Goal: Find specific page/section: Find specific page/section

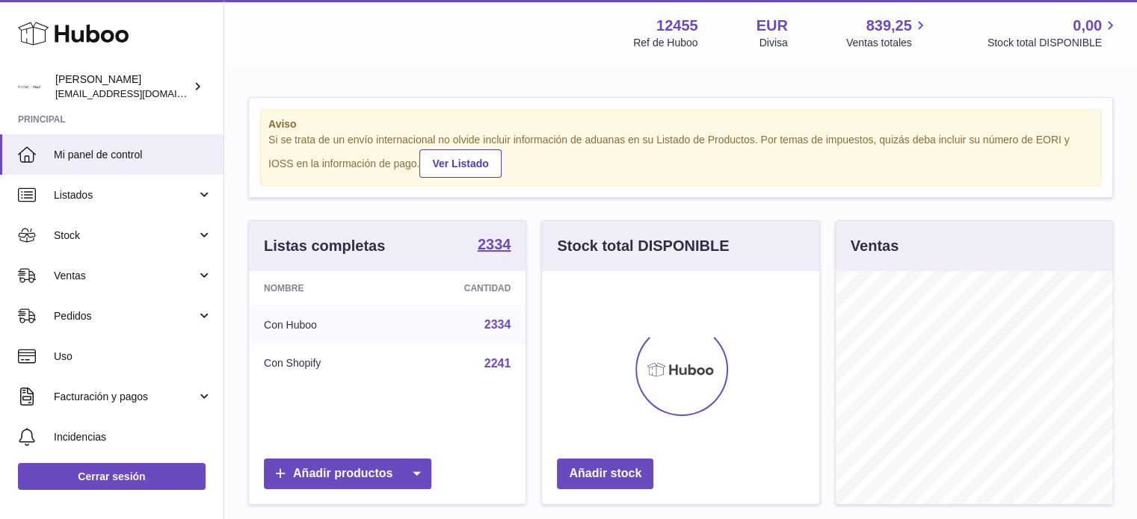
scroll to position [233, 277]
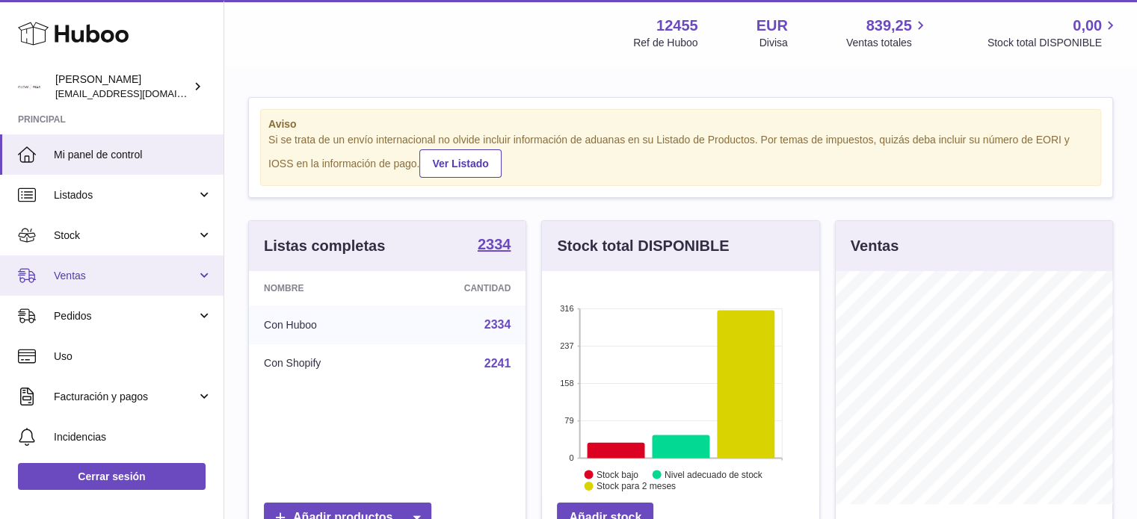
click at [120, 274] on span "Ventas" at bounding box center [125, 276] width 143 height 14
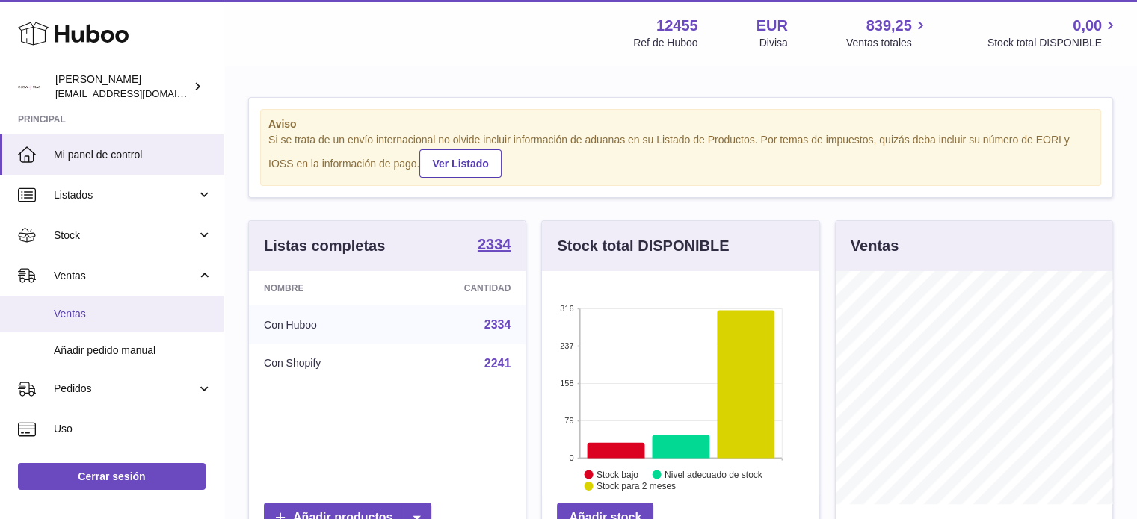
click at [75, 308] on span "Ventas" at bounding box center [133, 314] width 158 height 14
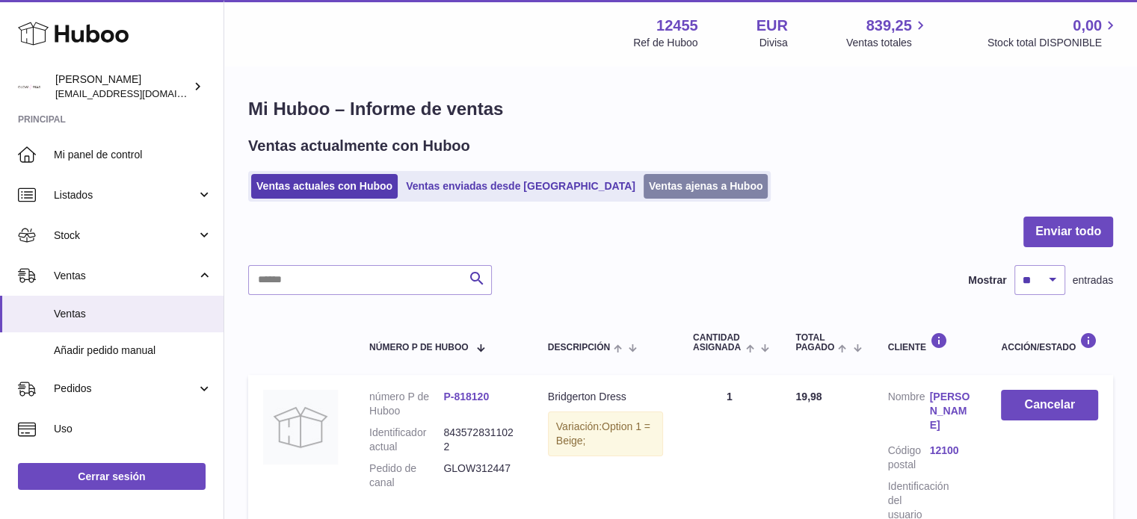
click at [643, 185] on link "Ventas ajenas a Huboo" at bounding box center [705, 186] width 125 height 25
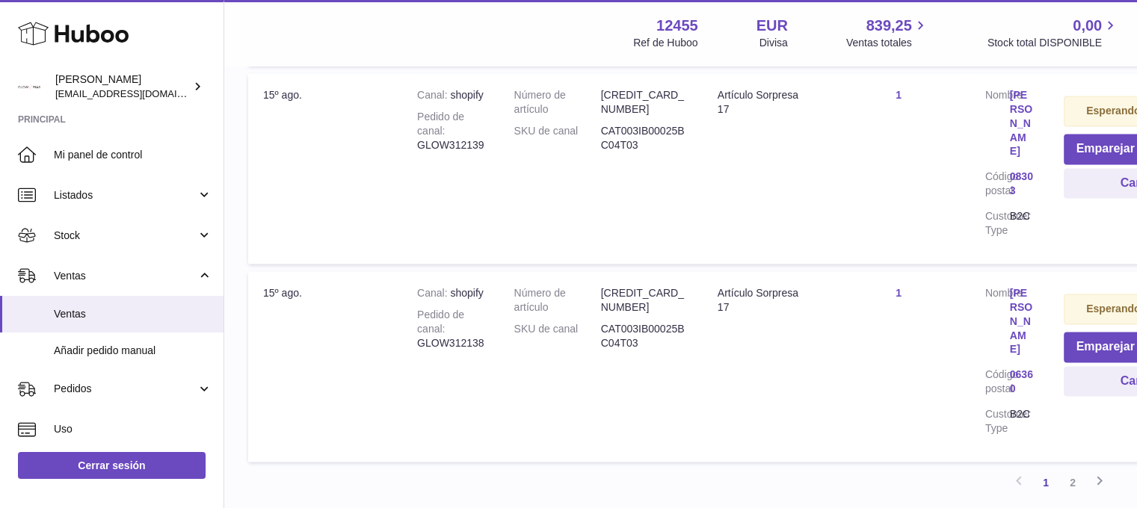
scroll to position [2109, 0]
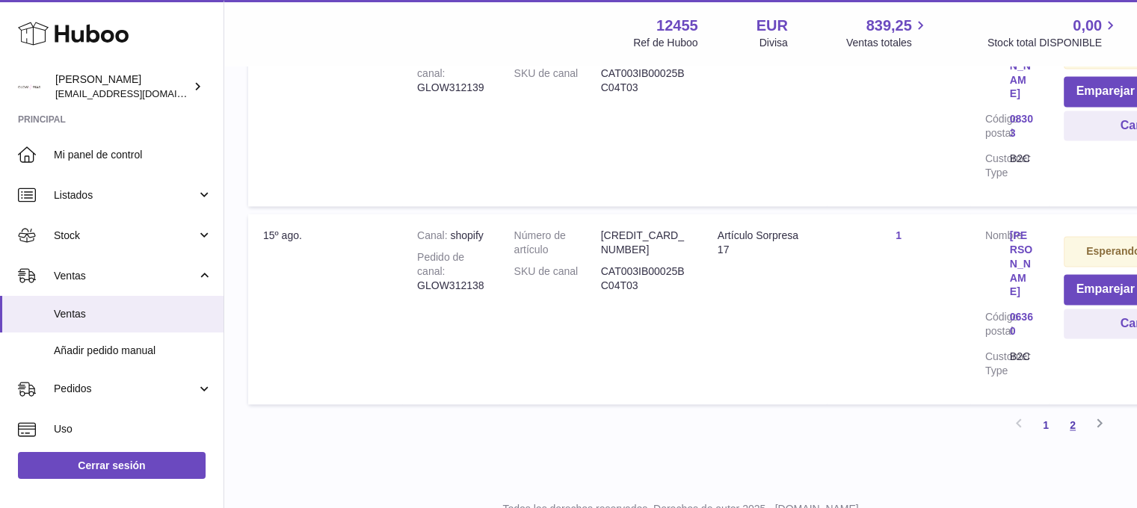
click at [1069, 412] on link "2" at bounding box center [1072, 425] width 27 height 27
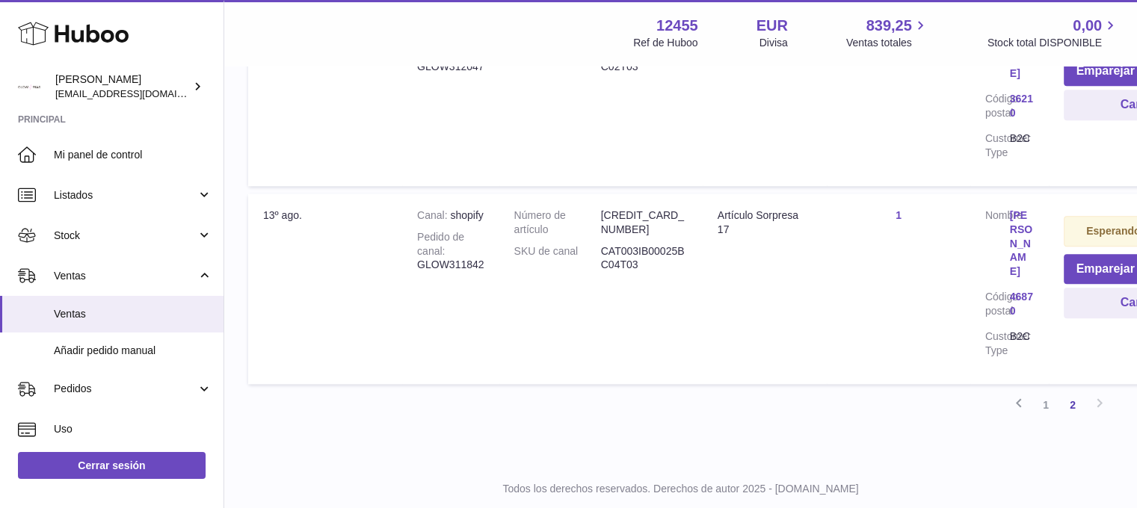
scroll to position [1657, 0]
